Goal: Navigation & Orientation: Find specific page/section

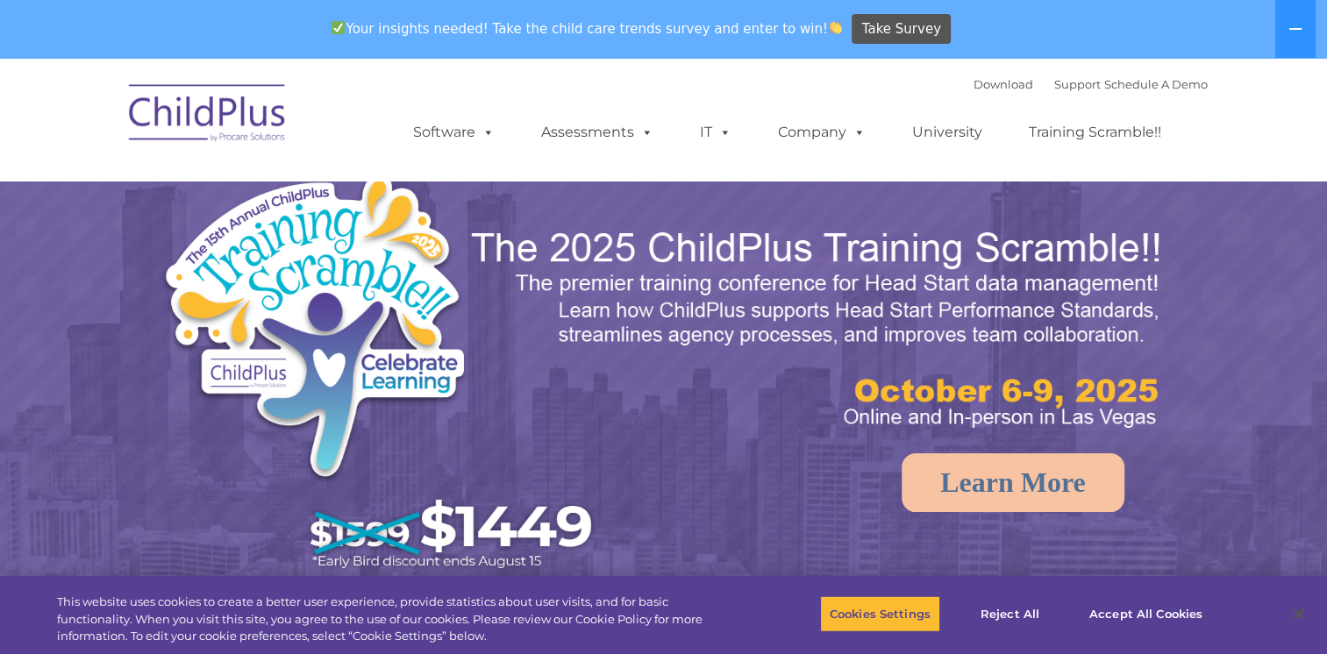
select select "MEDIUM"
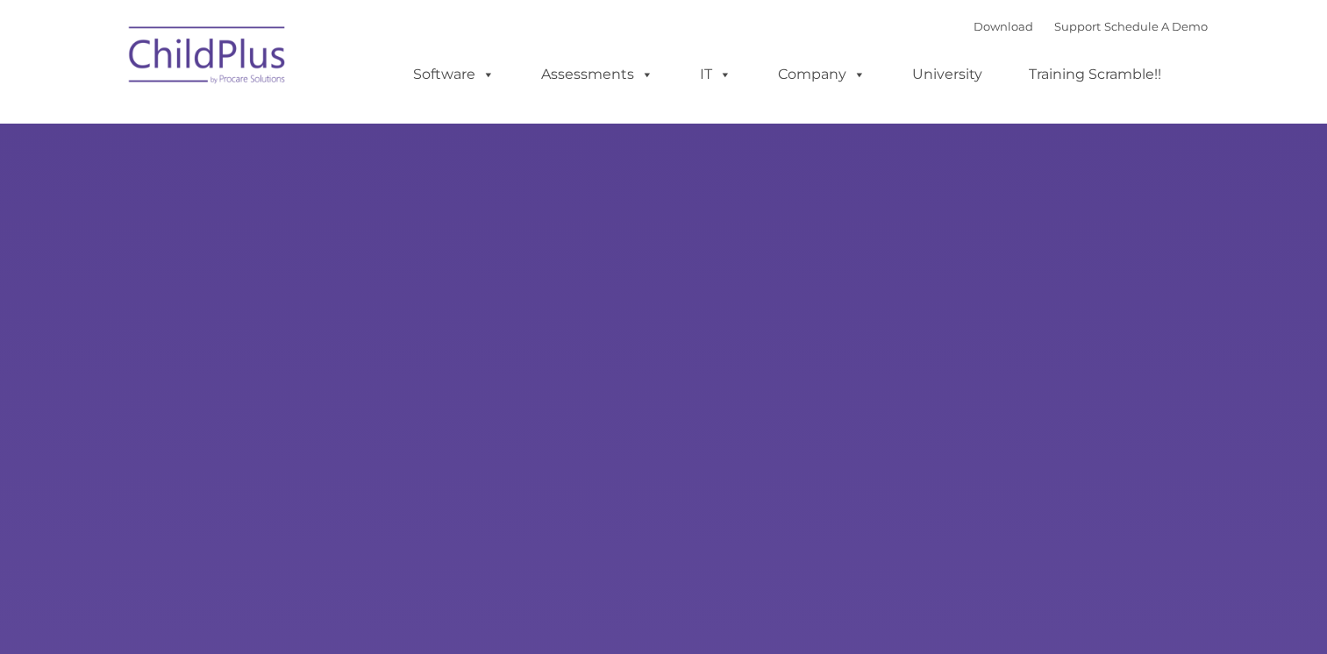
type input ""
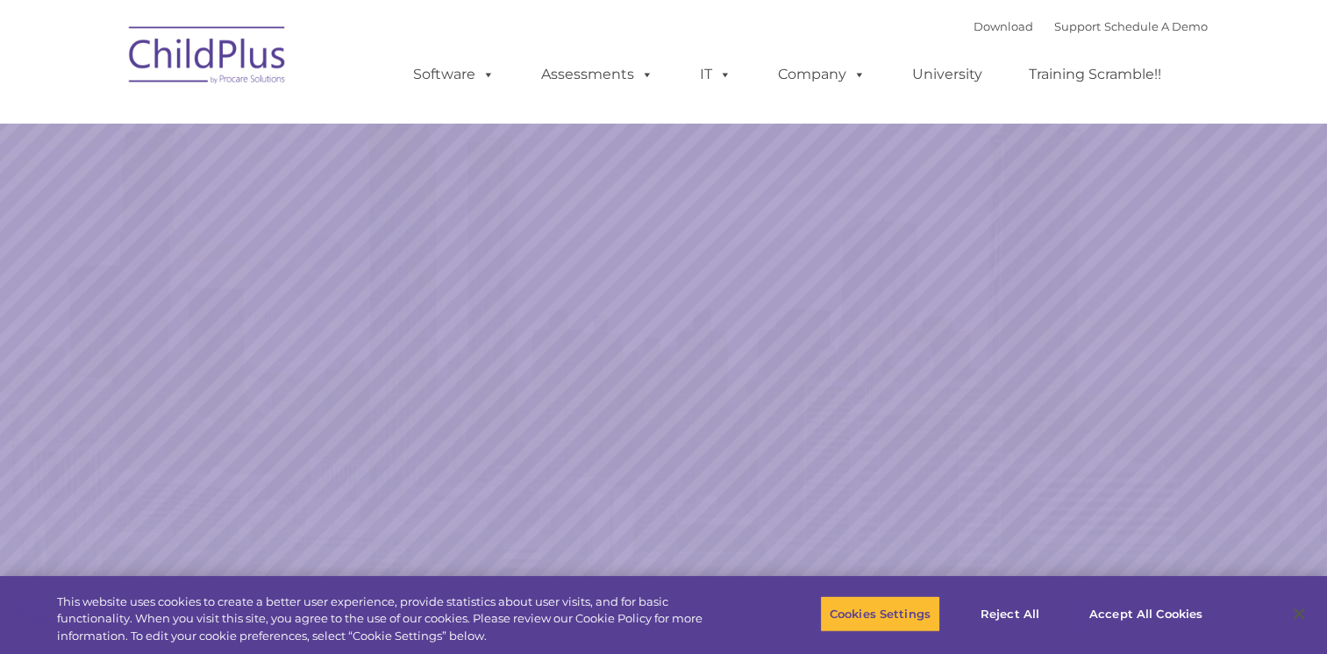
select select "MEDIUM"
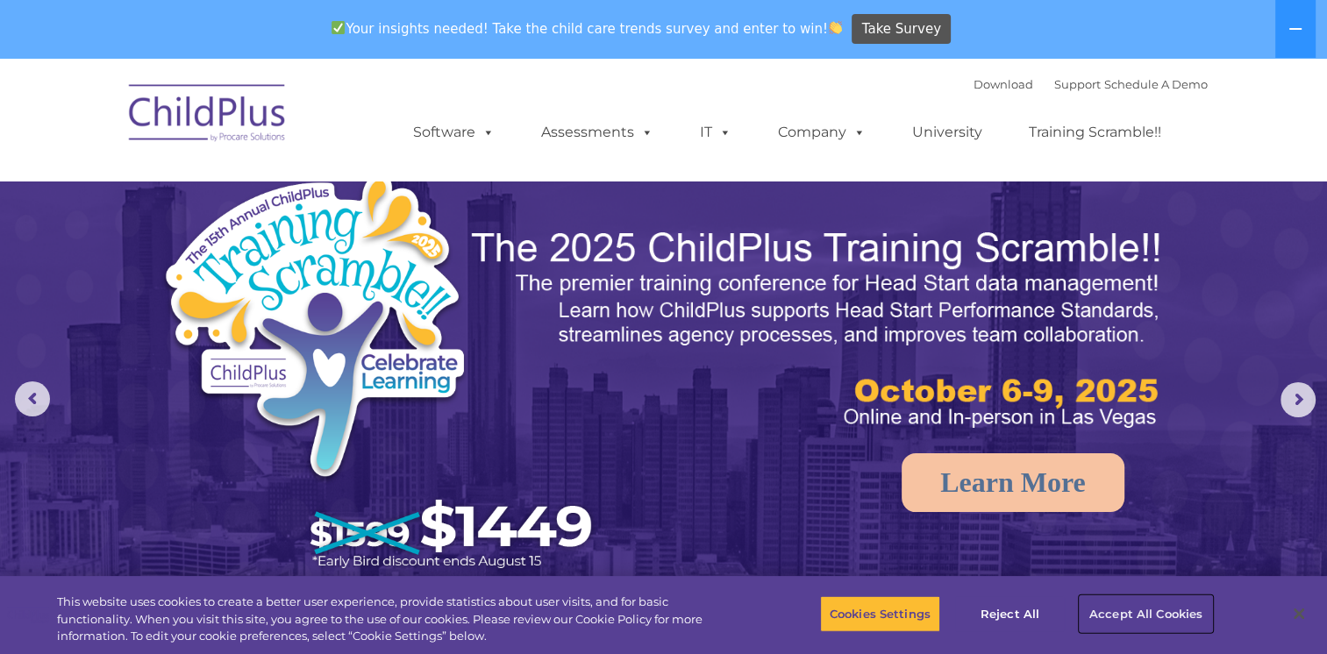
click at [1165, 622] on button "Accept All Cookies" at bounding box center [1146, 614] width 132 height 37
